Goal: Task Accomplishment & Management: Complete application form

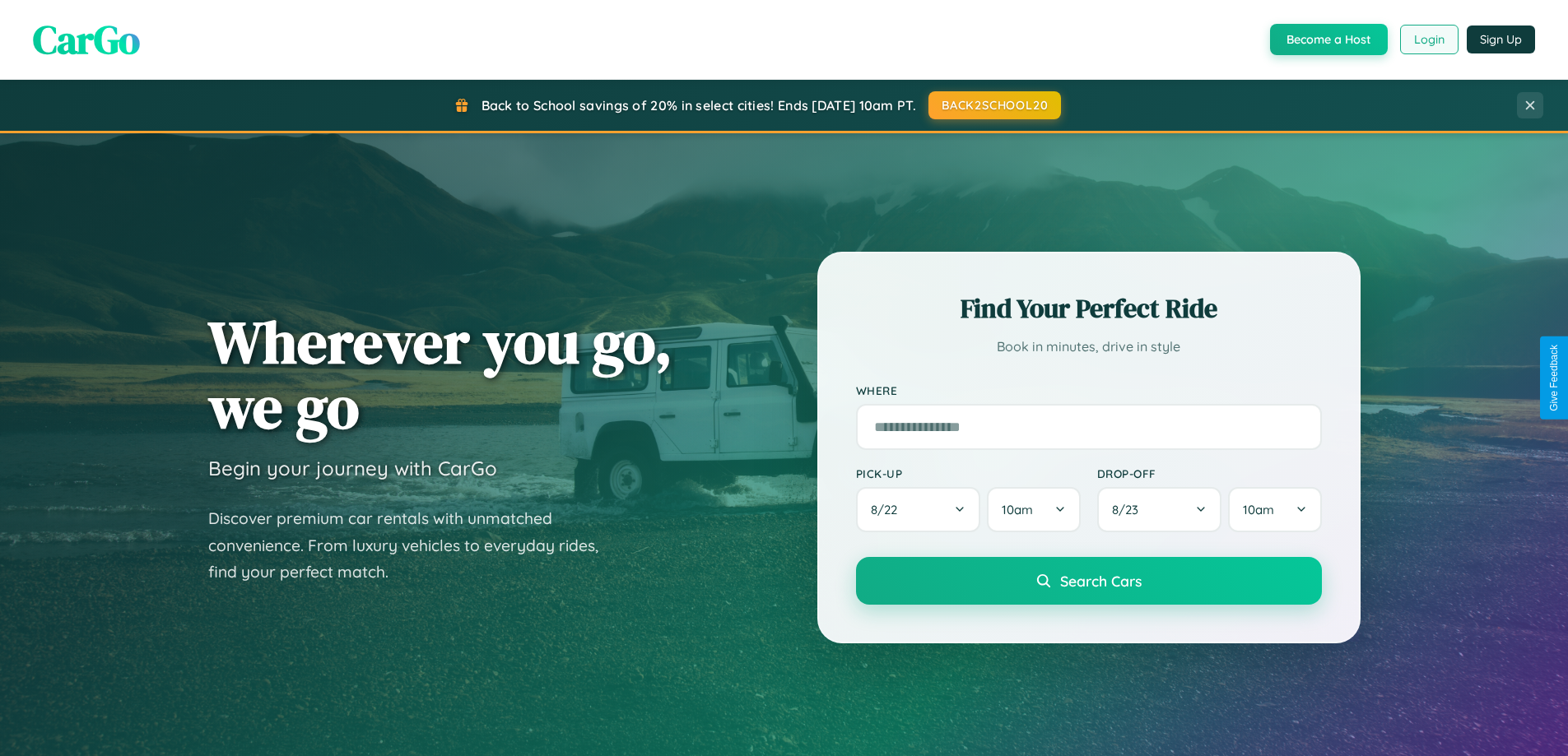
click at [1428, 40] on button "Login" at bounding box center [1429, 39] width 58 height 30
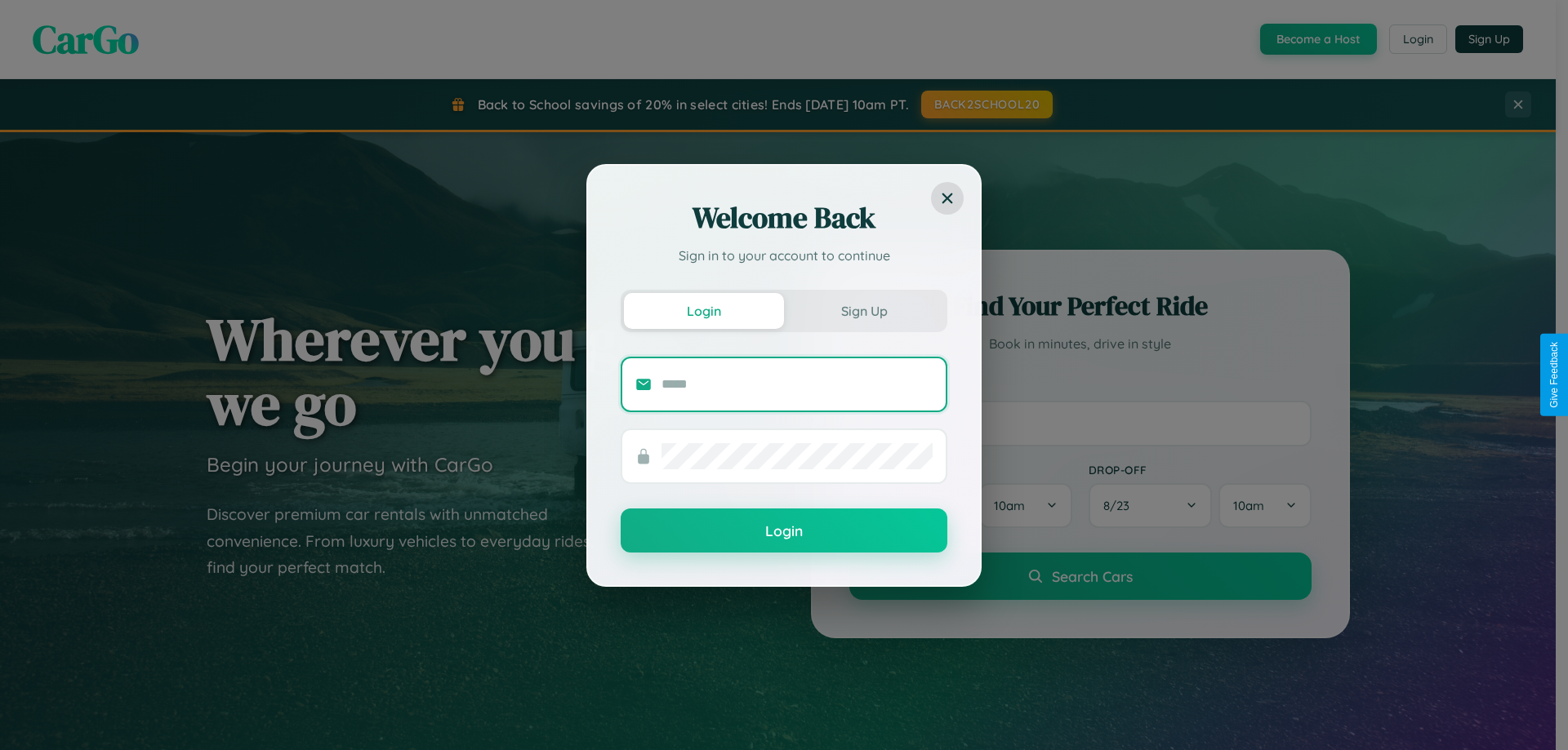
click at [797, 383] on input "text" at bounding box center [797, 384] width 271 height 26
type input "**********"
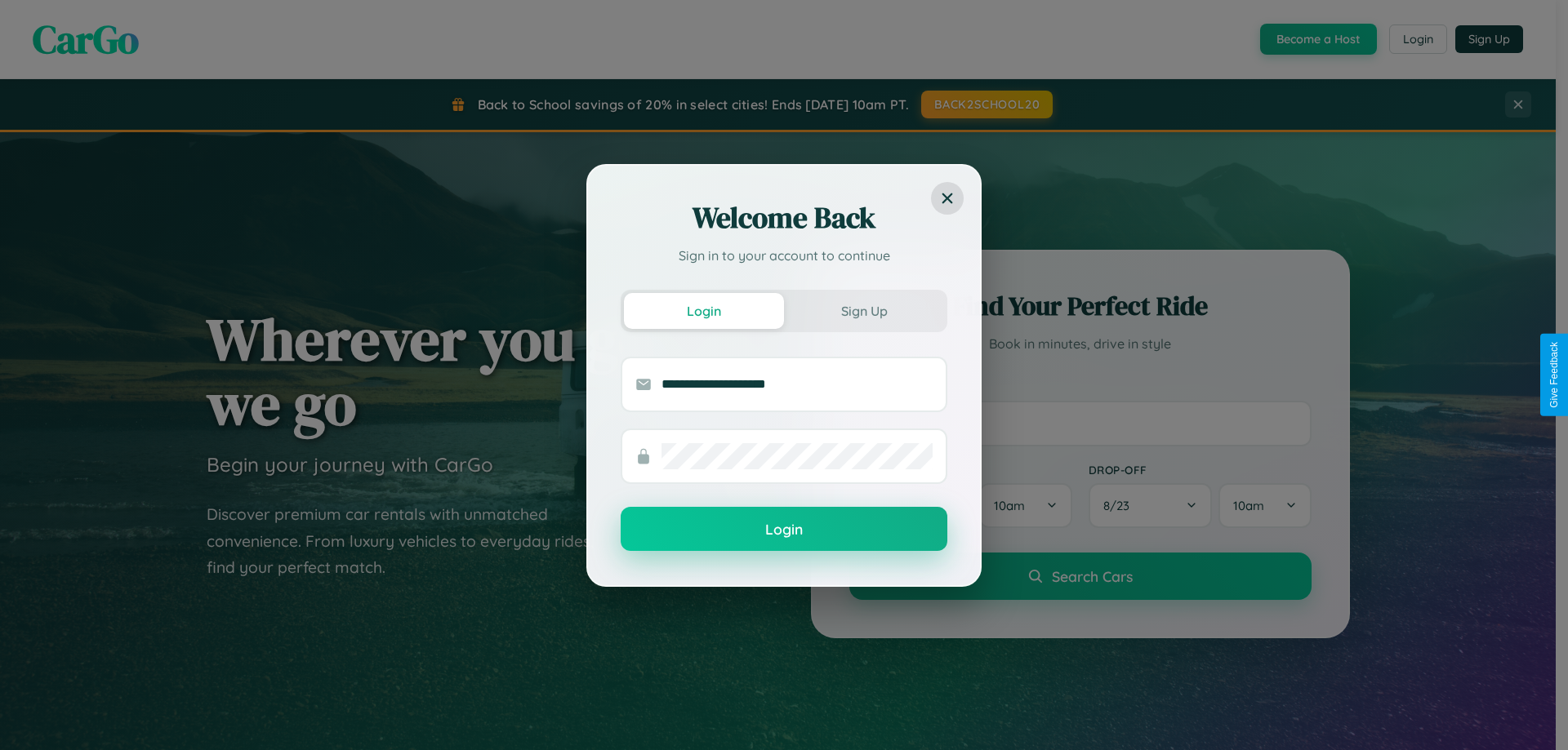
click at [784, 530] on button "Login" at bounding box center [784, 529] width 326 height 44
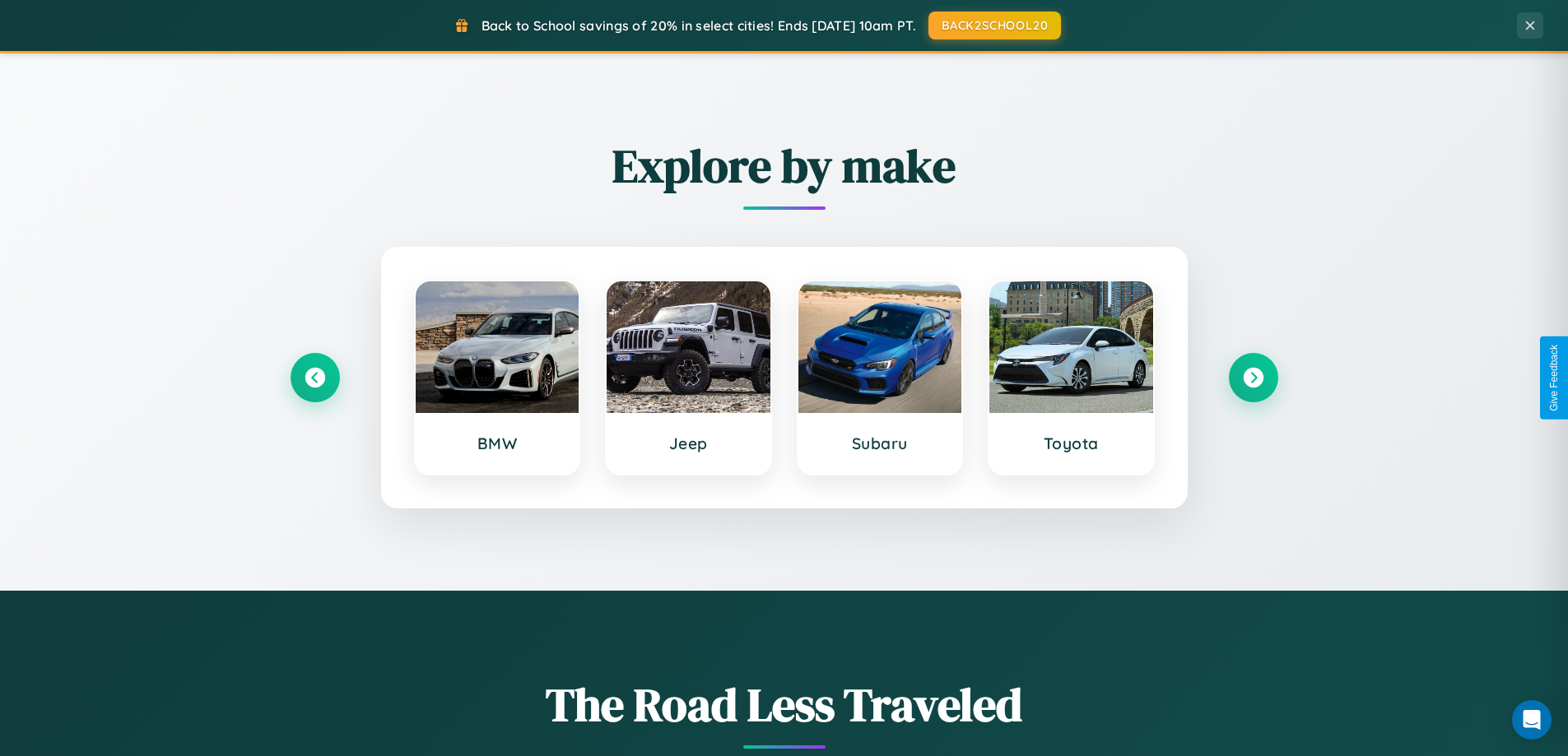
scroll to position [709, 0]
click at [315, 378] on icon at bounding box center [315, 378] width 22 height 22
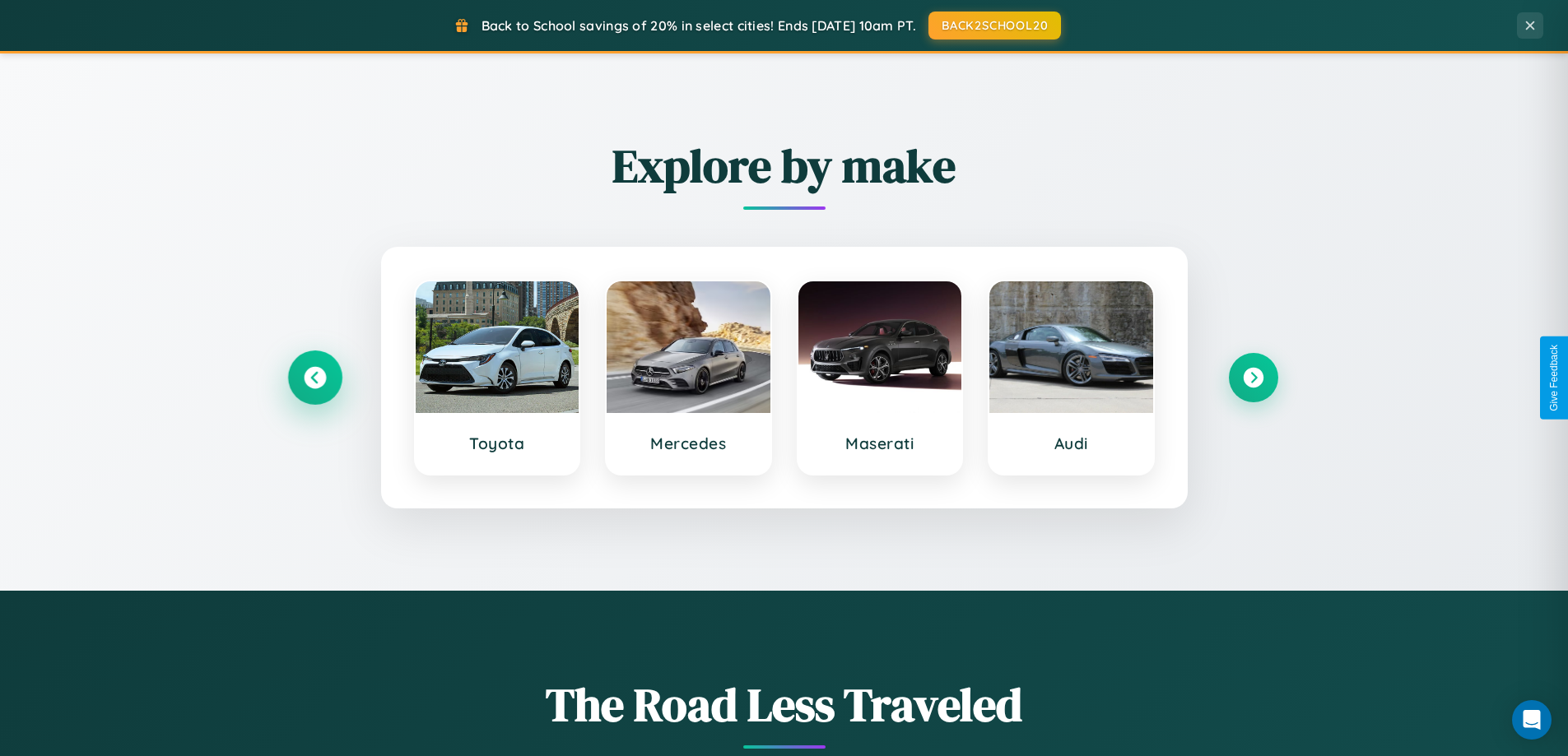
click at [315, 378] on icon at bounding box center [315, 378] width 22 height 22
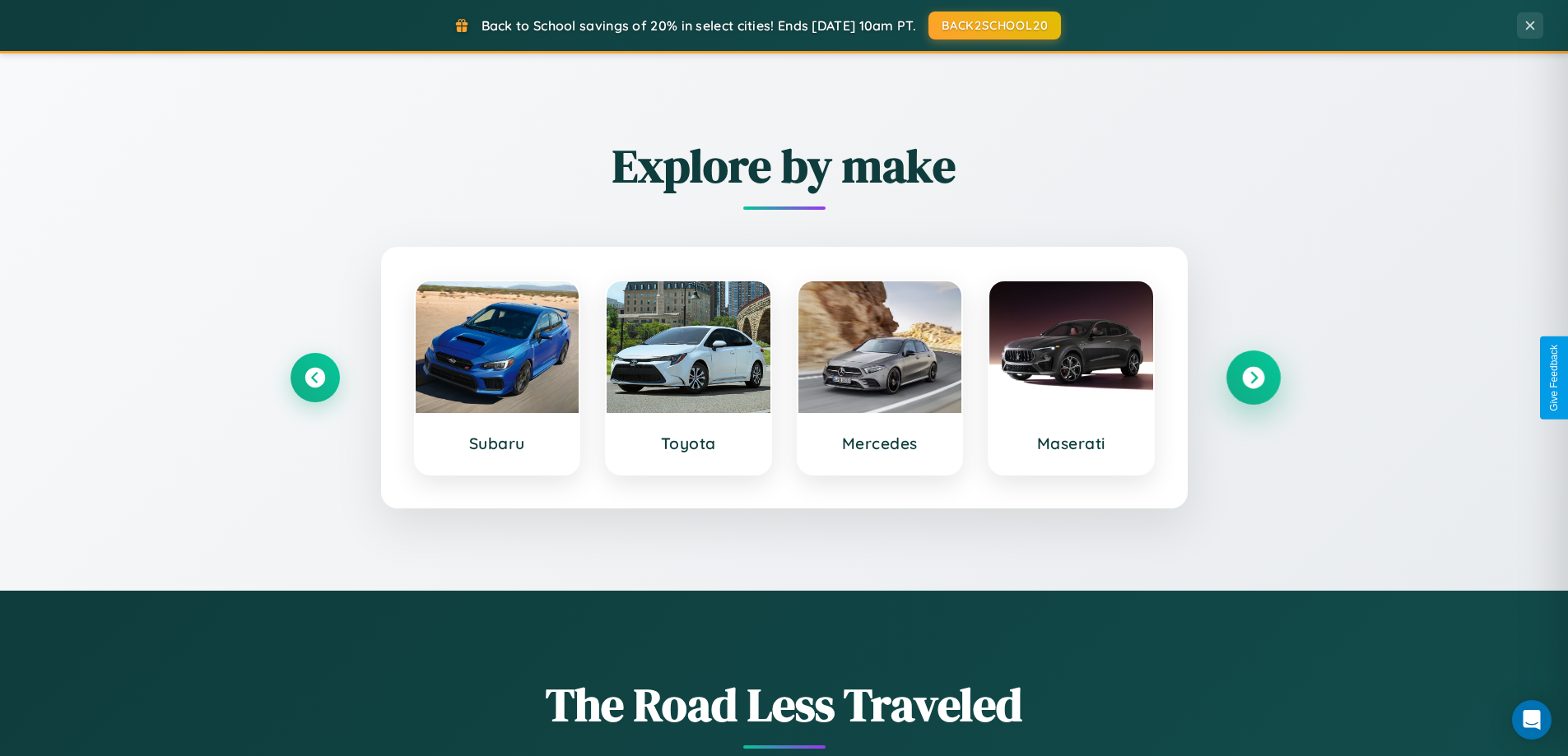
click at [1252, 378] on icon at bounding box center [1253, 378] width 22 height 22
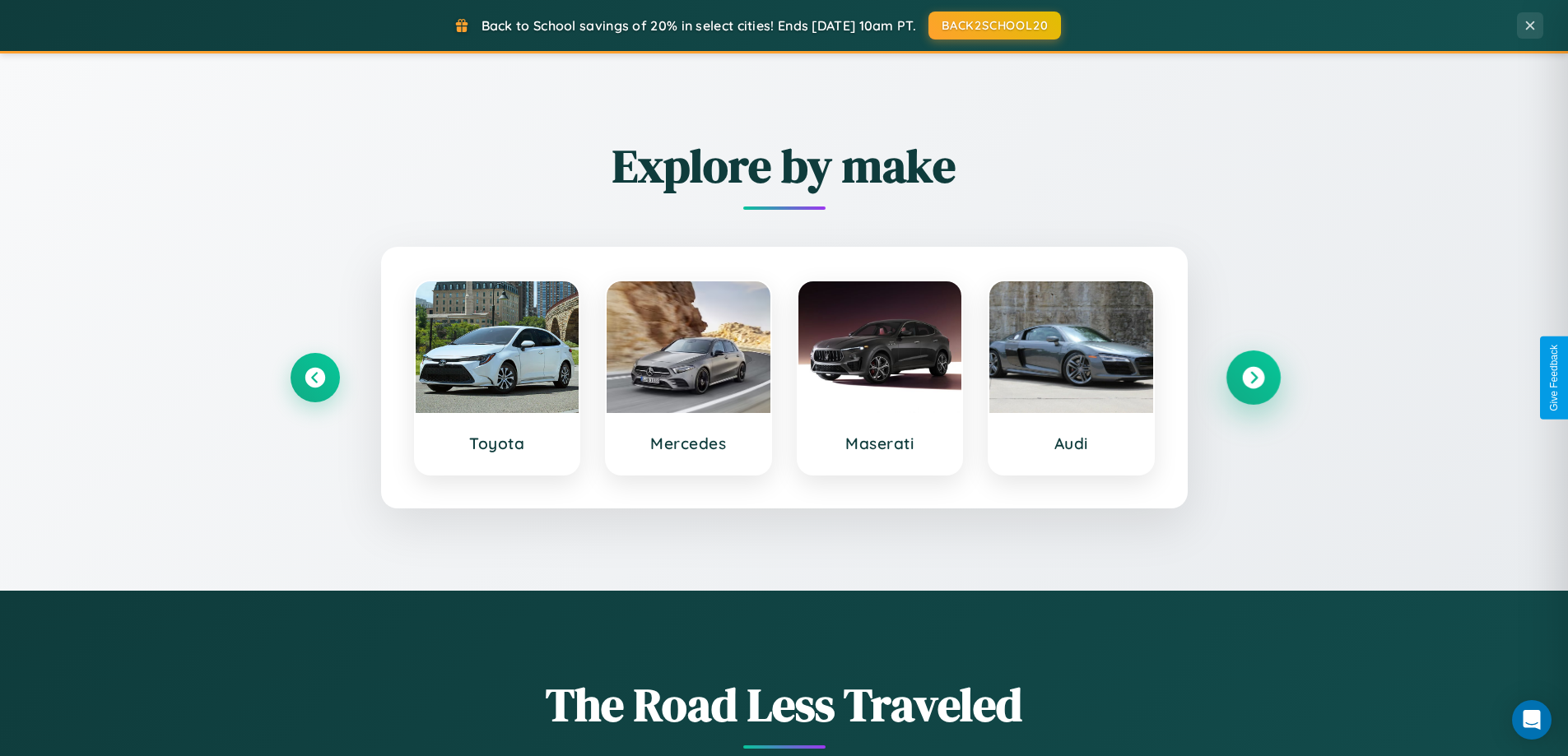
click at [1252, 378] on icon at bounding box center [1253, 378] width 22 height 22
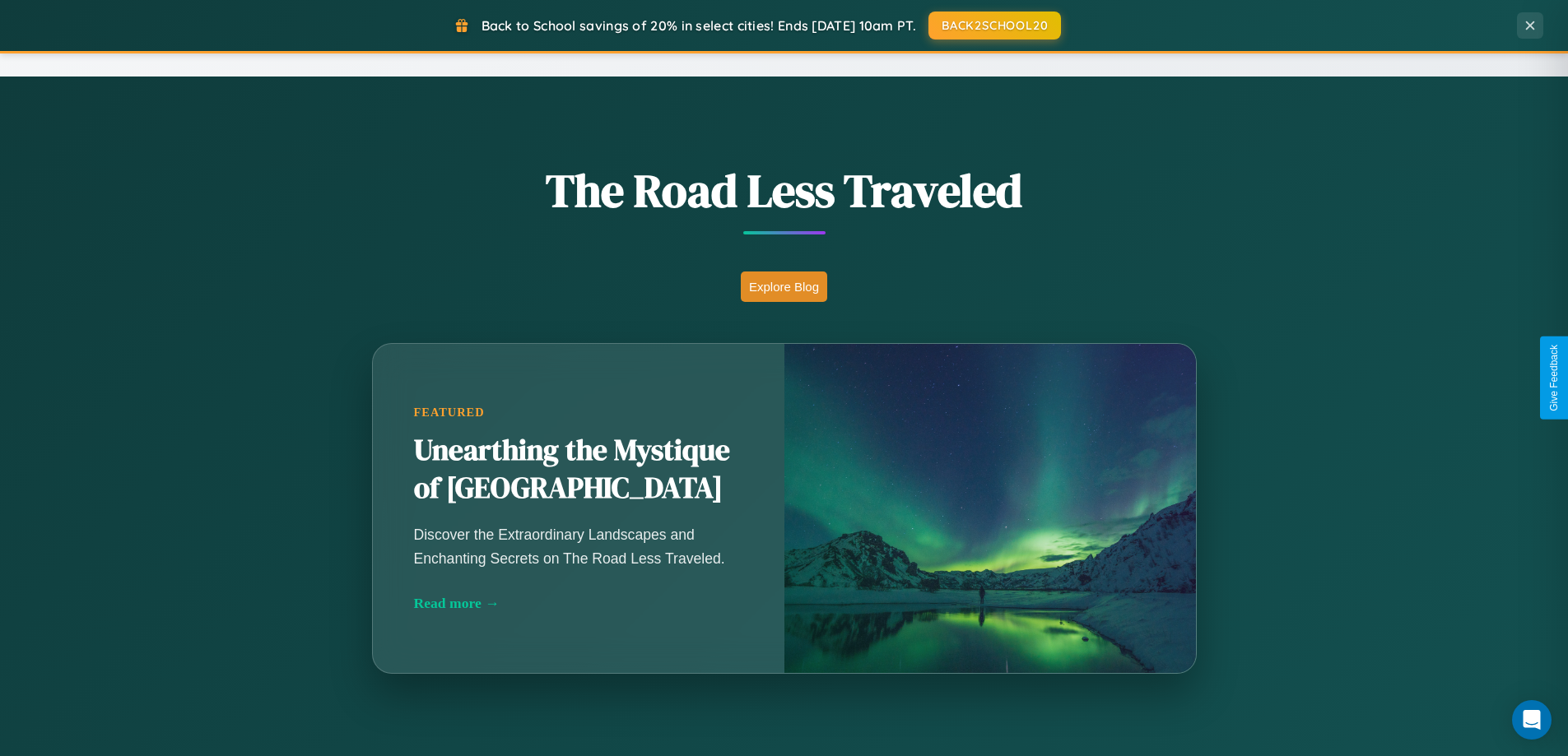
scroll to position [2645, 0]
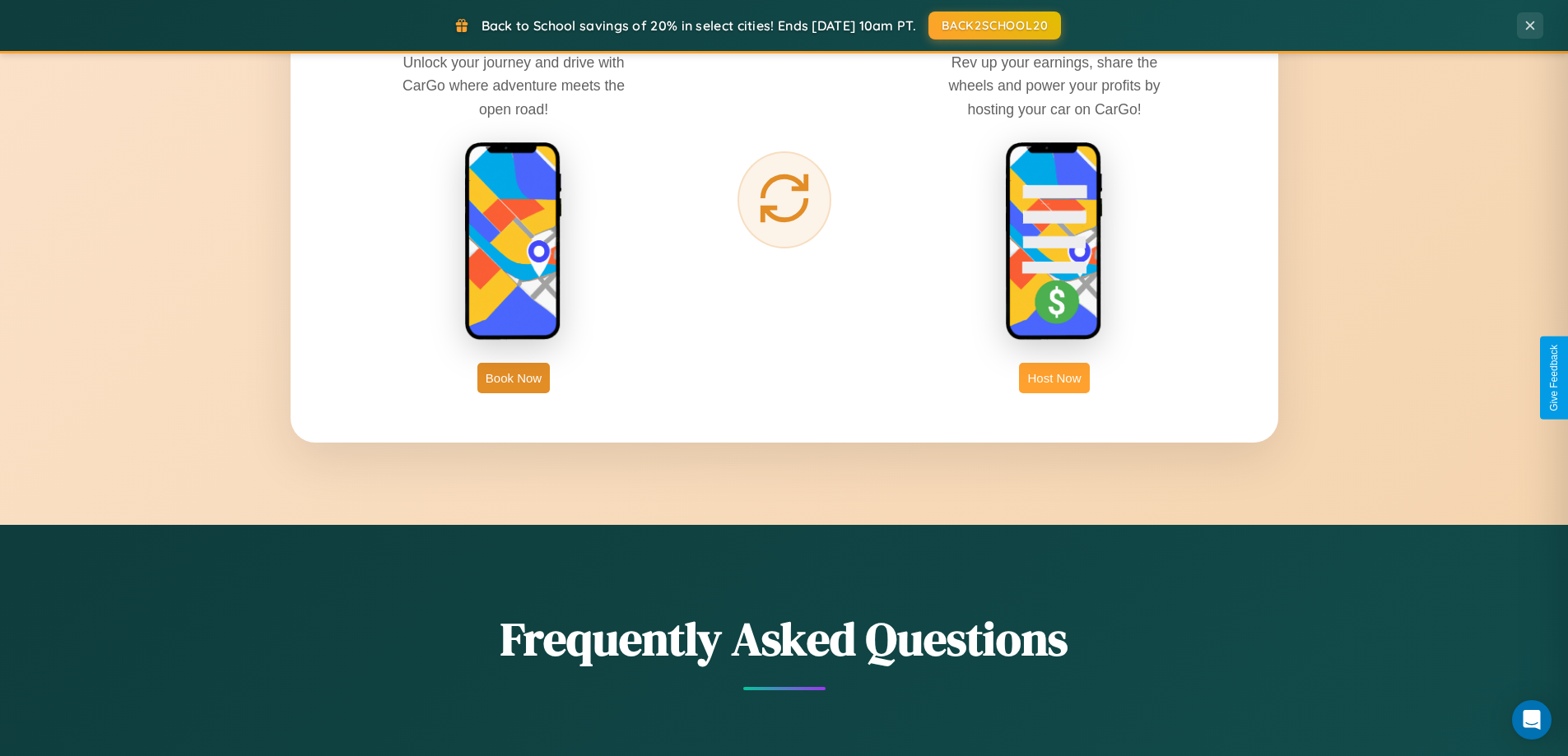
click at [1055, 378] on button "Host Now" at bounding box center [1054, 378] width 70 height 31
